Goal: Check status: Check status

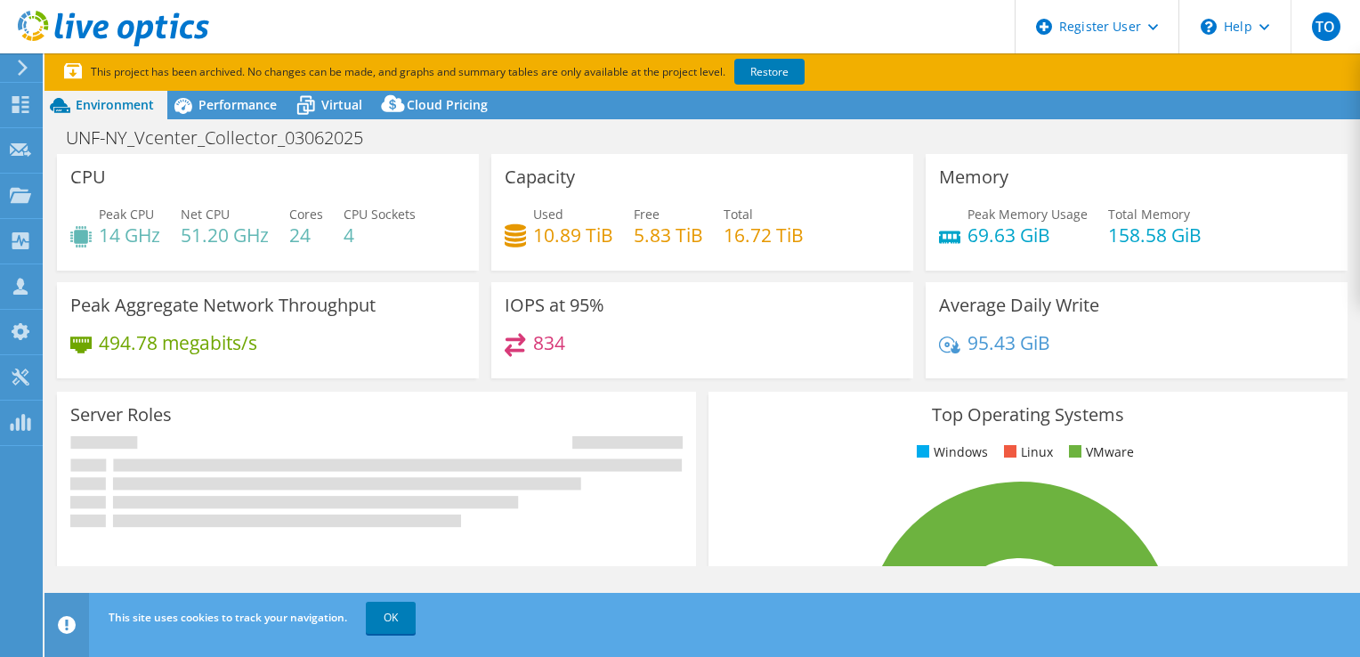
select select "USD"
click at [236, 109] on span "Performance" at bounding box center [238, 104] width 78 height 17
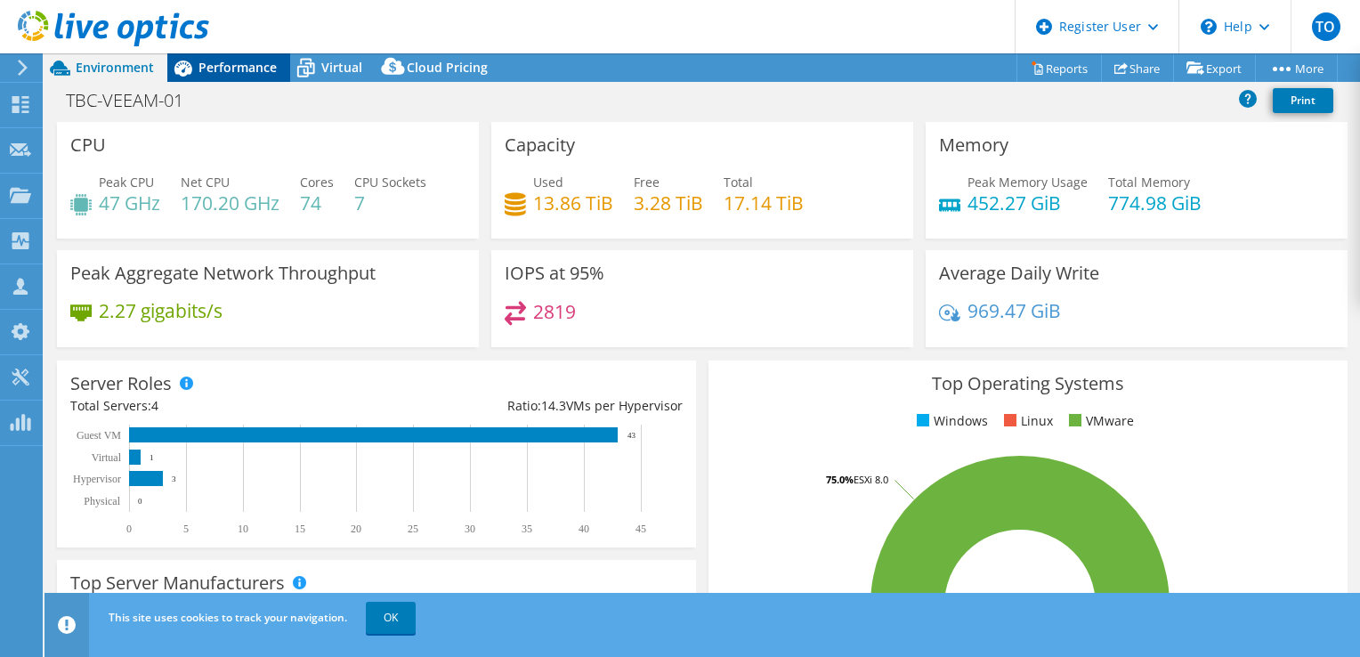
click at [218, 70] on span "Performance" at bounding box center [238, 67] width 78 height 17
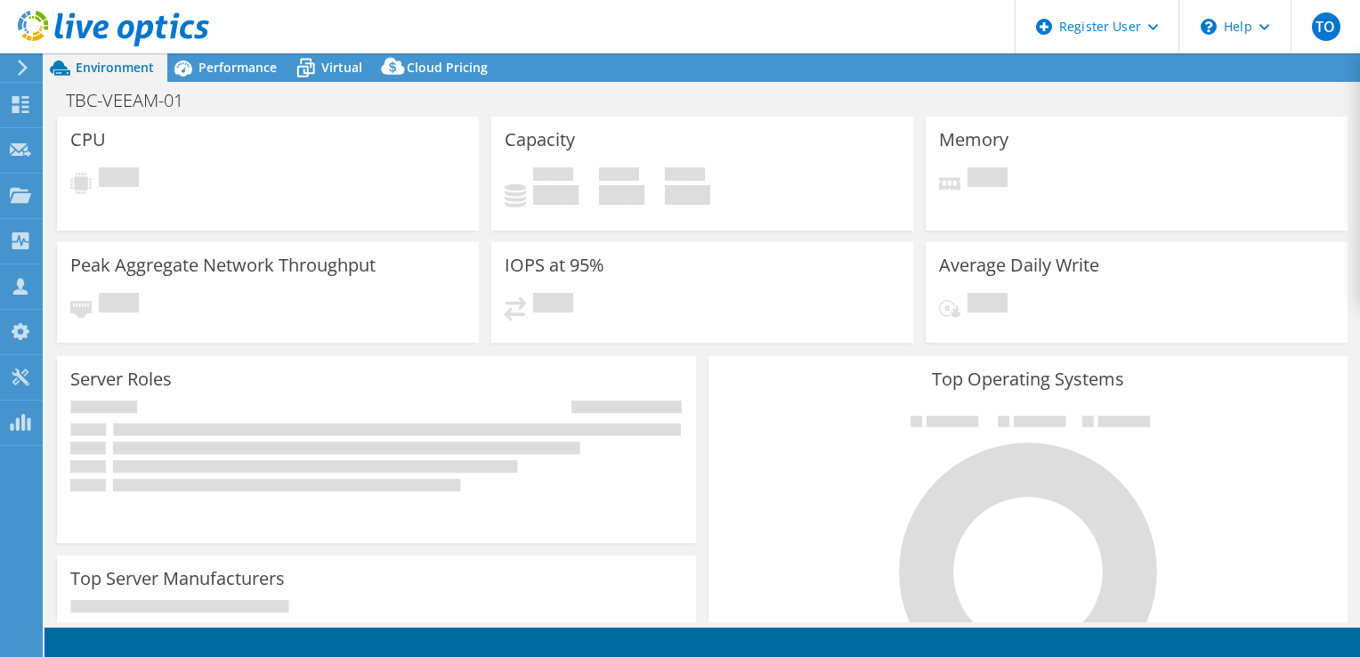
select select "USD"
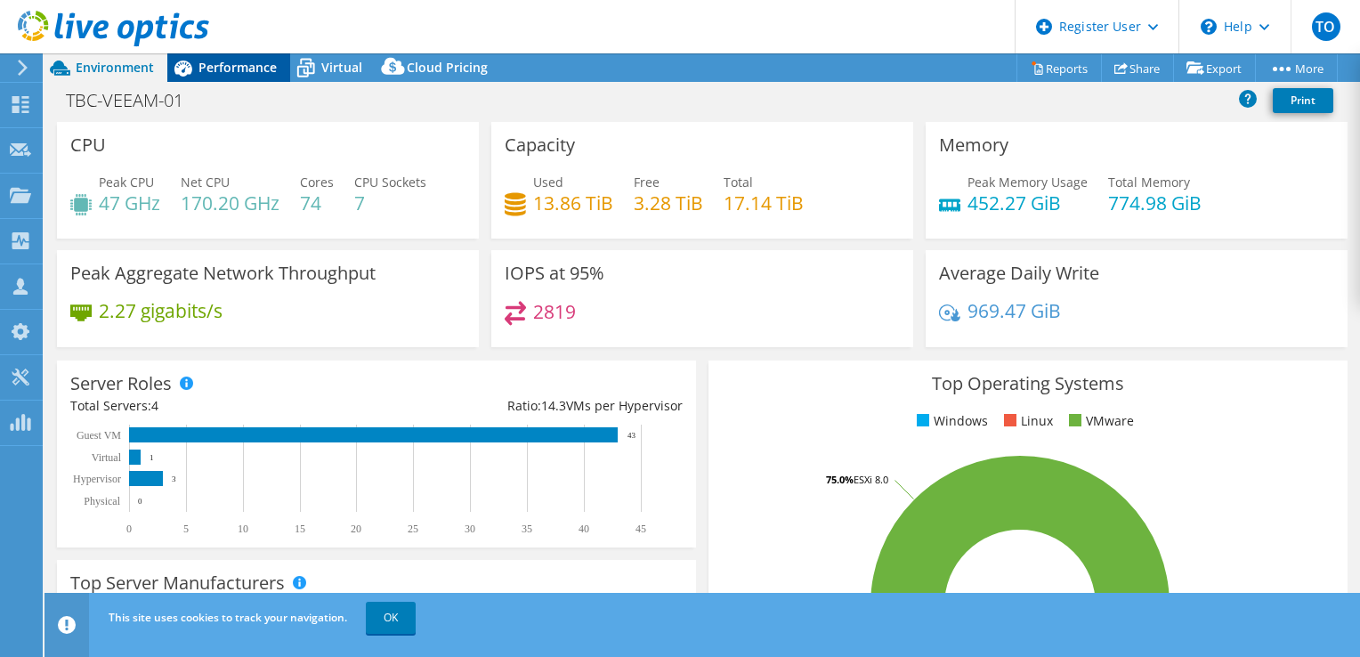
click at [212, 73] on span "Performance" at bounding box center [238, 67] width 78 height 17
